Goal: Book appointment/travel/reservation

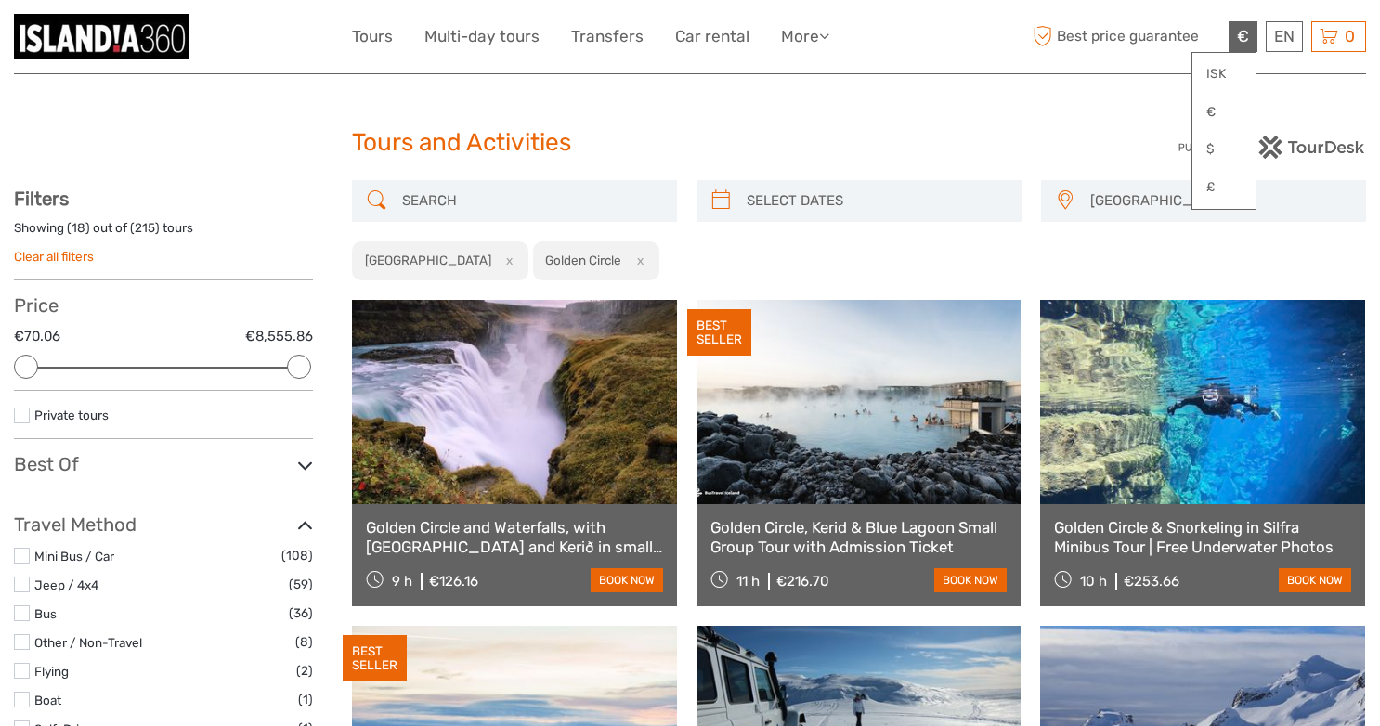
click at [1227, 252] on div "[GEOGRAPHIC_DATA] Capital Region East North Northeast [GEOGRAPHIC_DATA] / [GEOG…" at bounding box center [859, 230] width 1014 height 101
click at [1220, 110] on link "€" at bounding box center [1223, 112] width 63 height 33
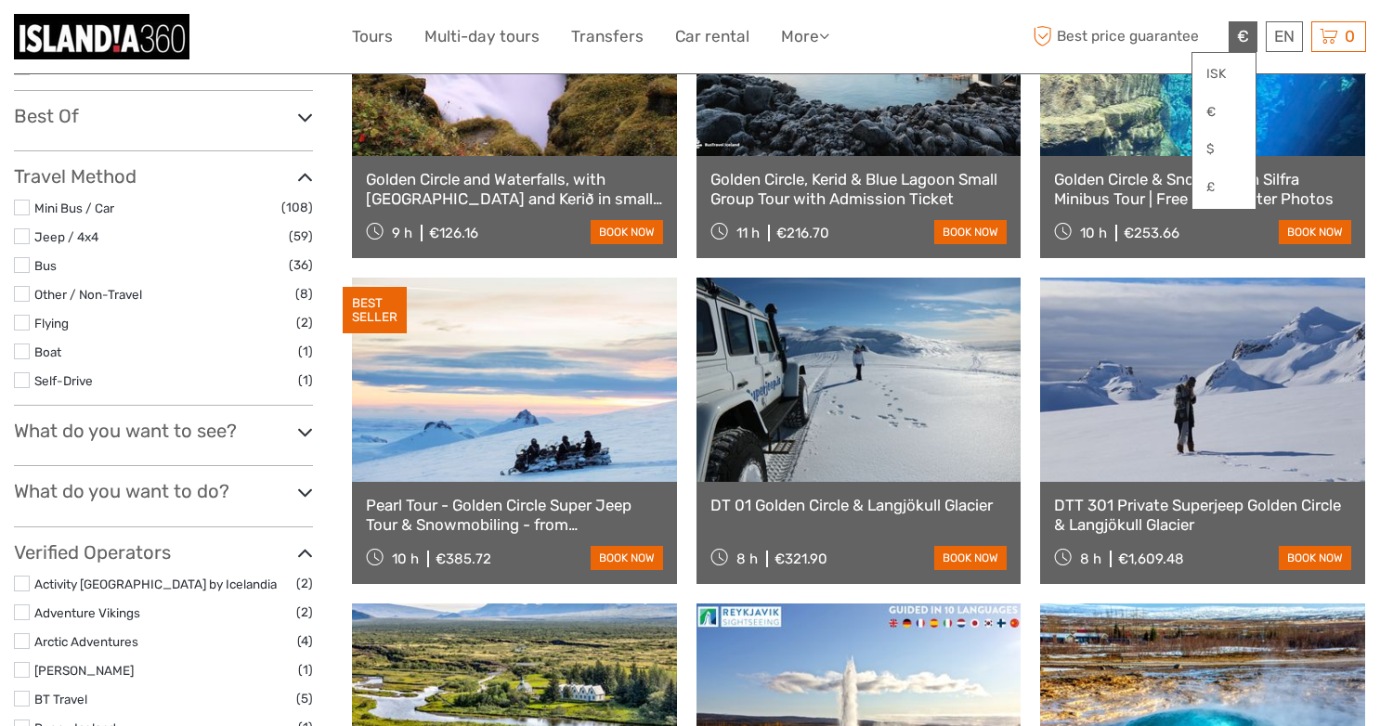
scroll to position [354, 0]
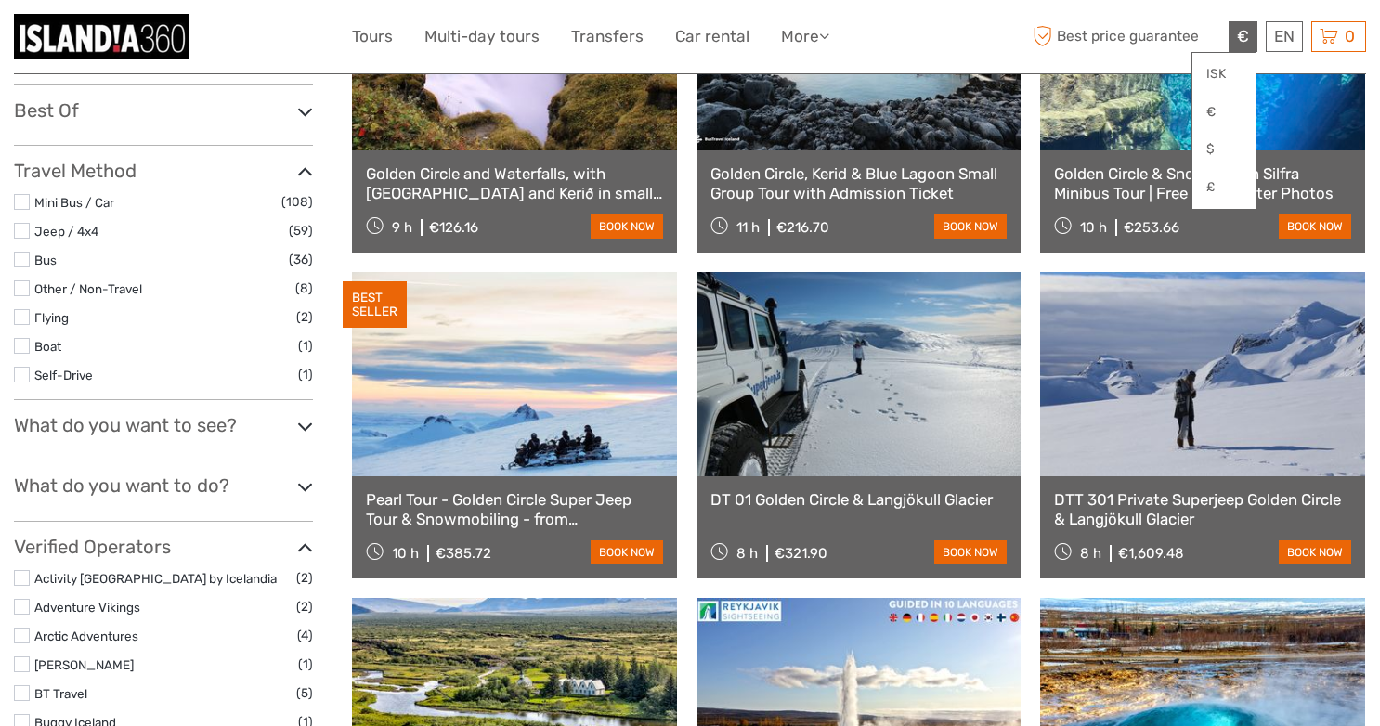
click at [187, 431] on h3 "What do you want to see?" at bounding box center [163, 425] width 299 height 22
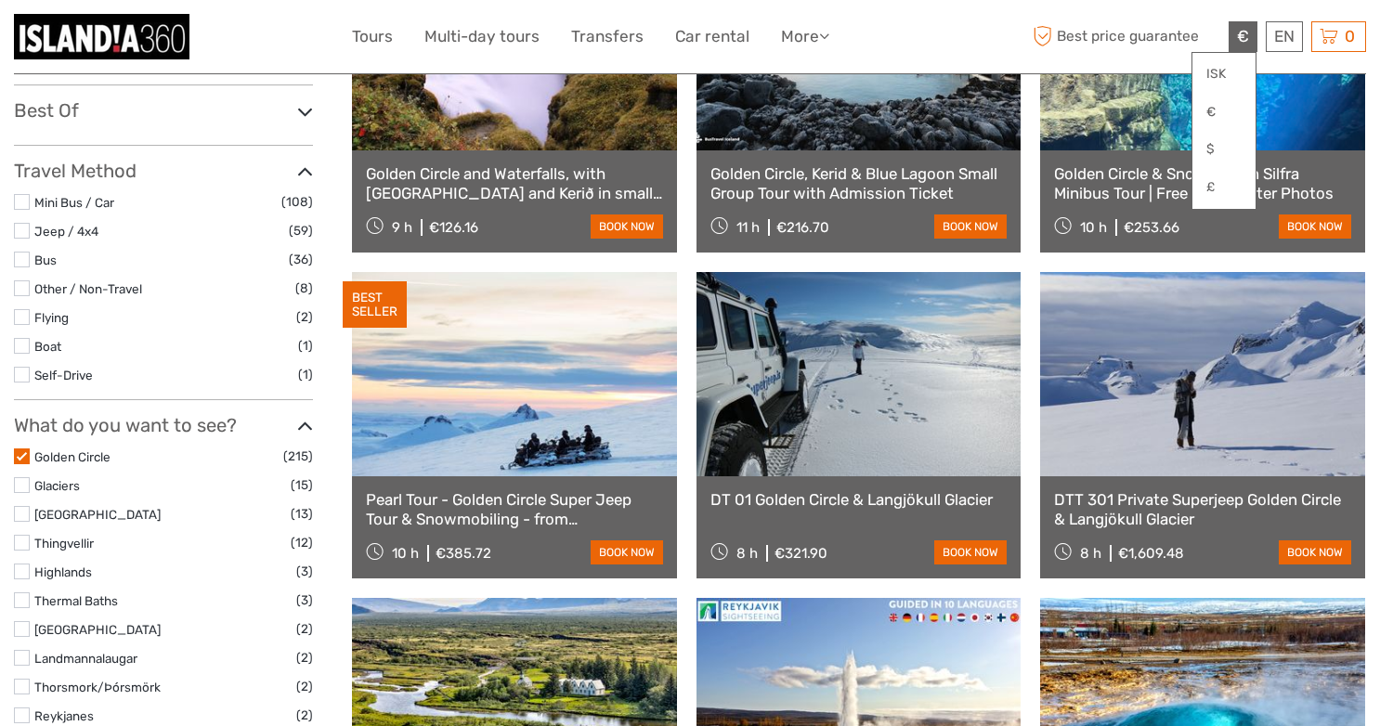
click at [99, 447] on label "Golden Circle" at bounding box center [158, 457] width 249 height 21
click at [0, 0] on input "checkbox" at bounding box center [0, 0] width 0 height 0
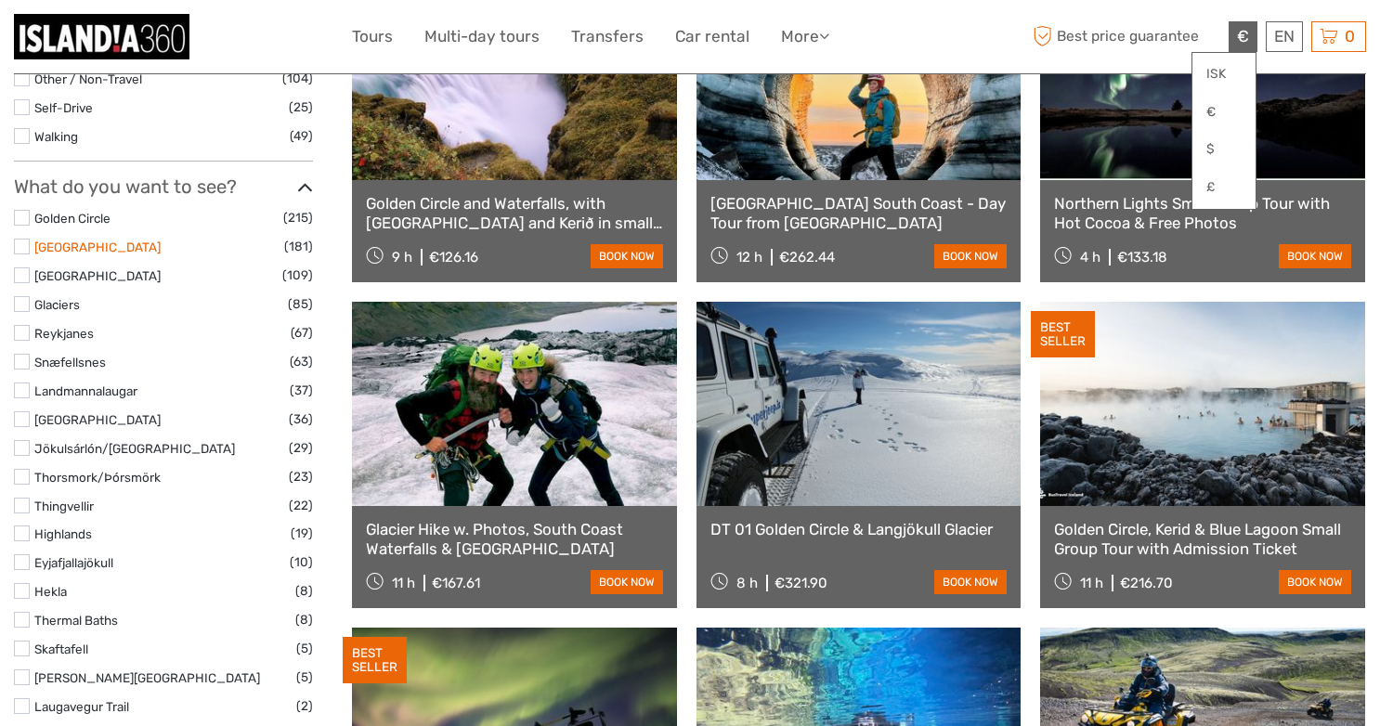
click at [67, 245] on link "[GEOGRAPHIC_DATA]" at bounding box center [97, 247] width 126 height 15
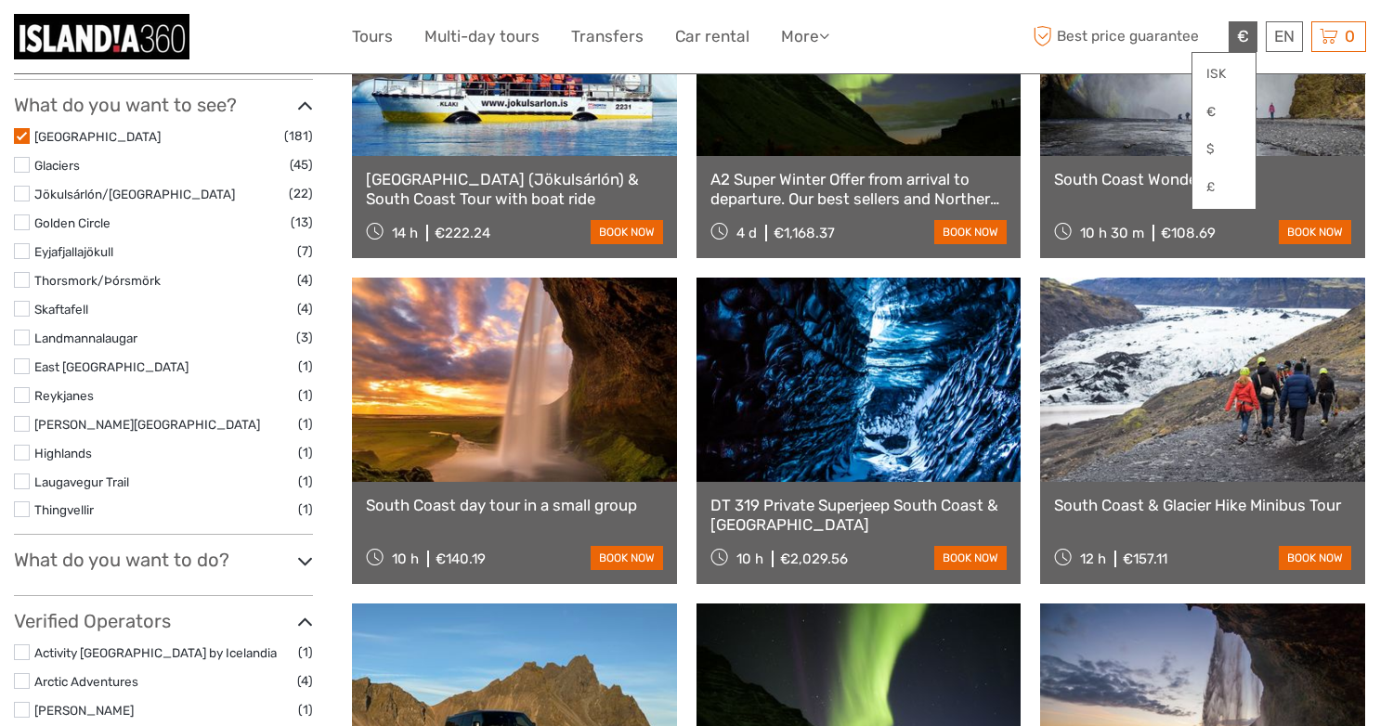
scroll to position [680, 0]
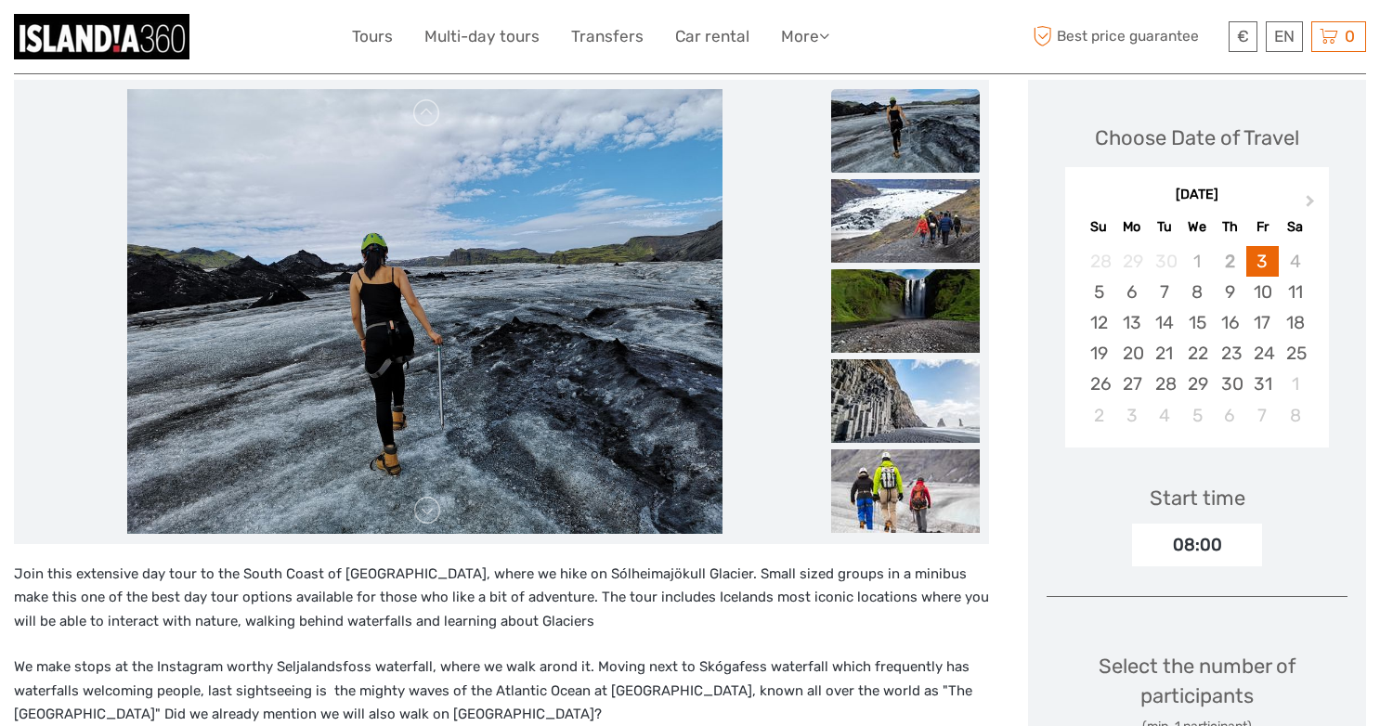
scroll to position [275, 0]
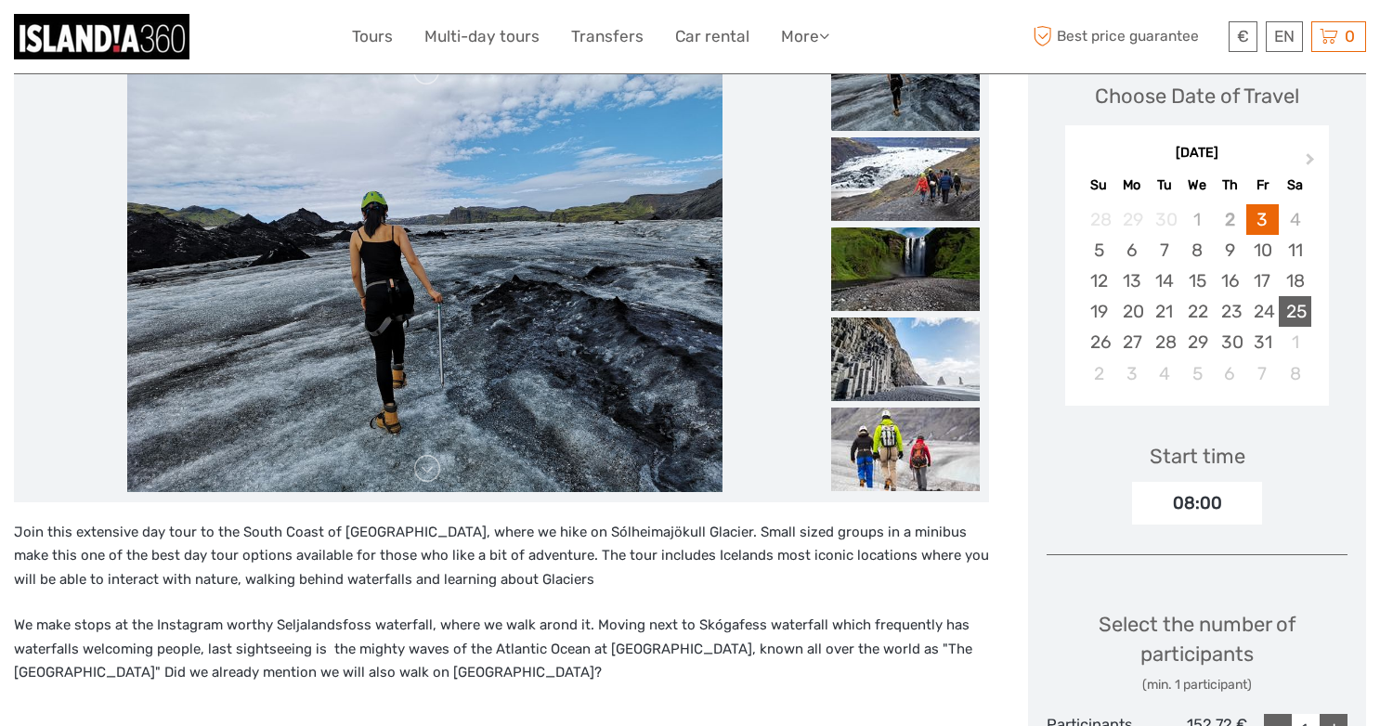
click at [1302, 311] on div "25" at bounding box center [1294, 311] width 32 height 31
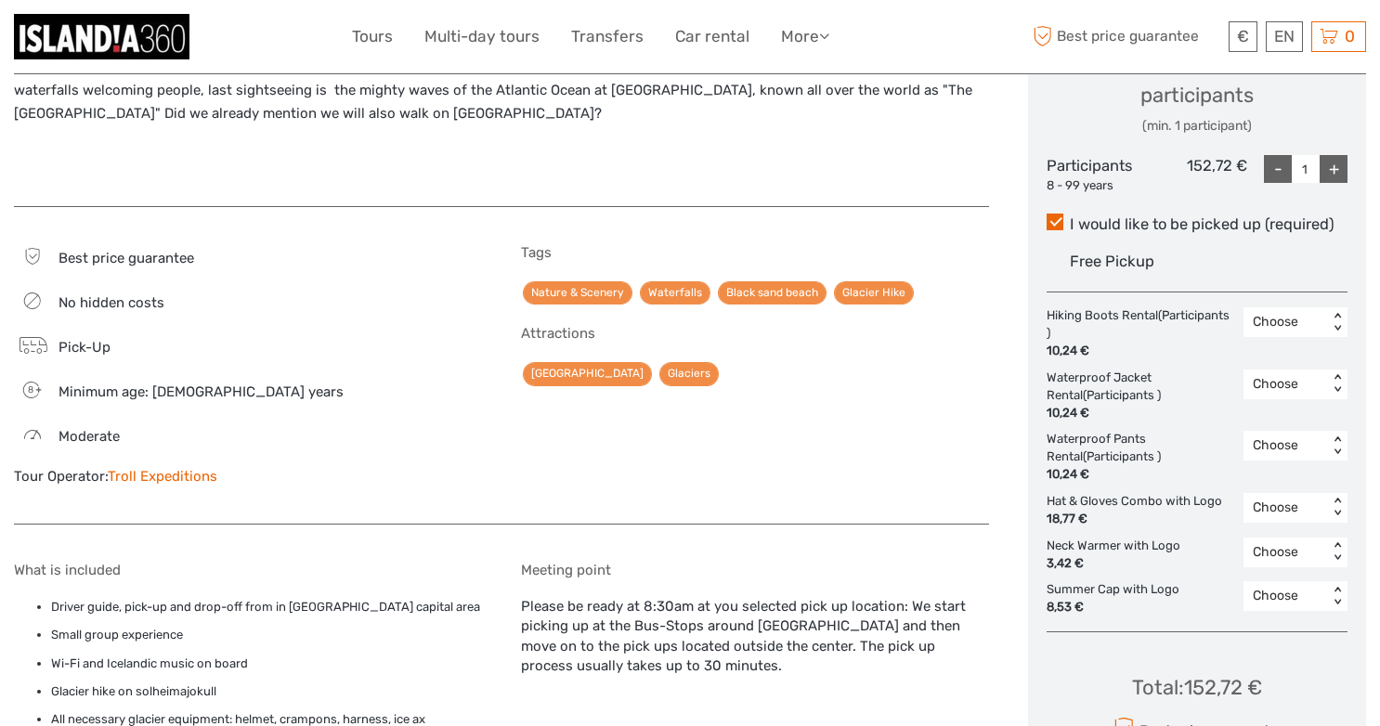
scroll to position [856, 0]
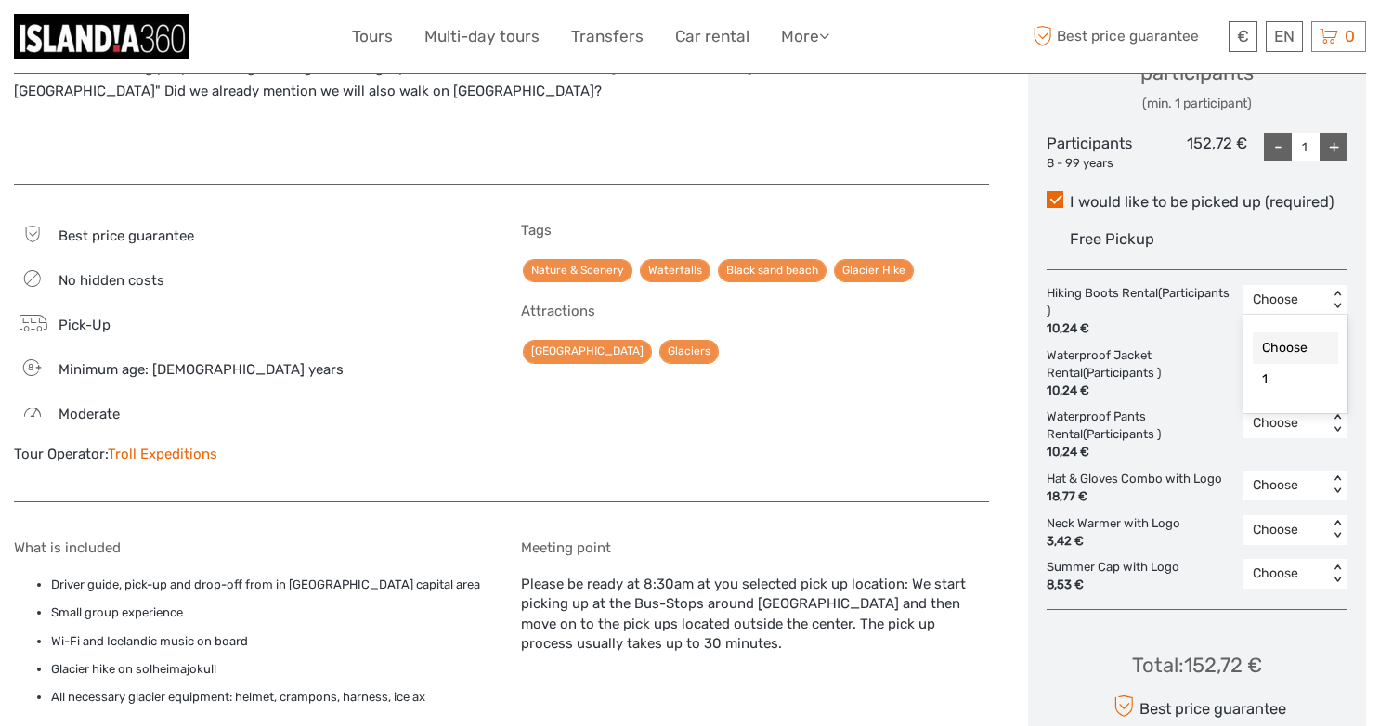
click at [1298, 295] on div "Choose" at bounding box center [1285, 300] width 66 height 19
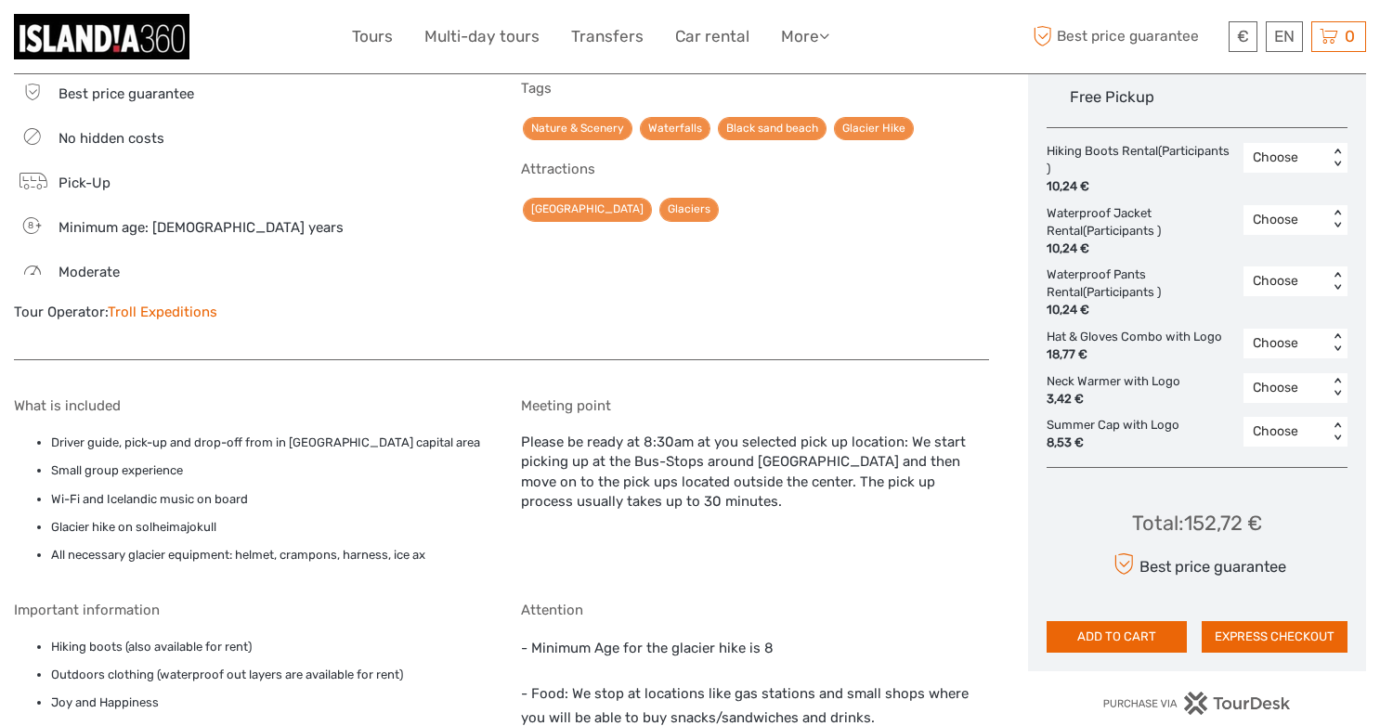
scroll to position [954, 0]
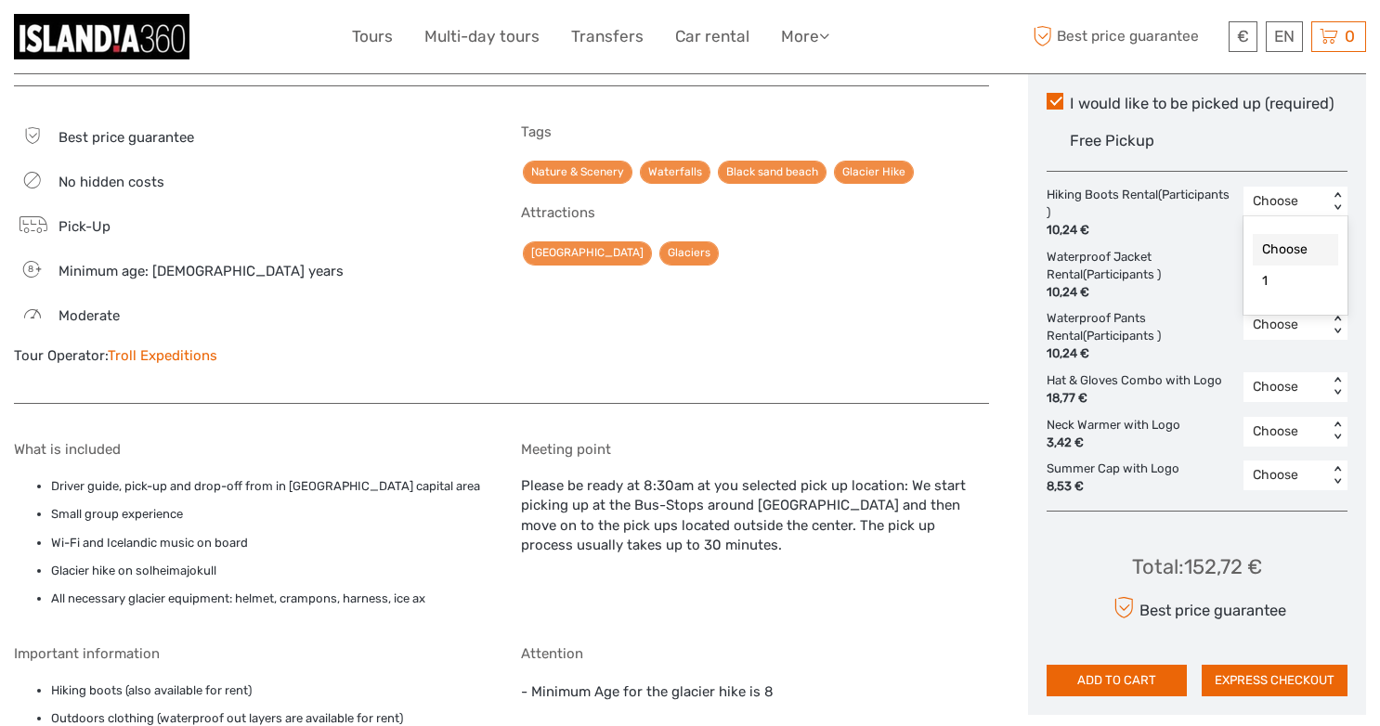
click at [1310, 200] on div "Choose" at bounding box center [1285, 201] width 66 height 19
